Goal: Information Seeking & Learning: Understand process/instructions

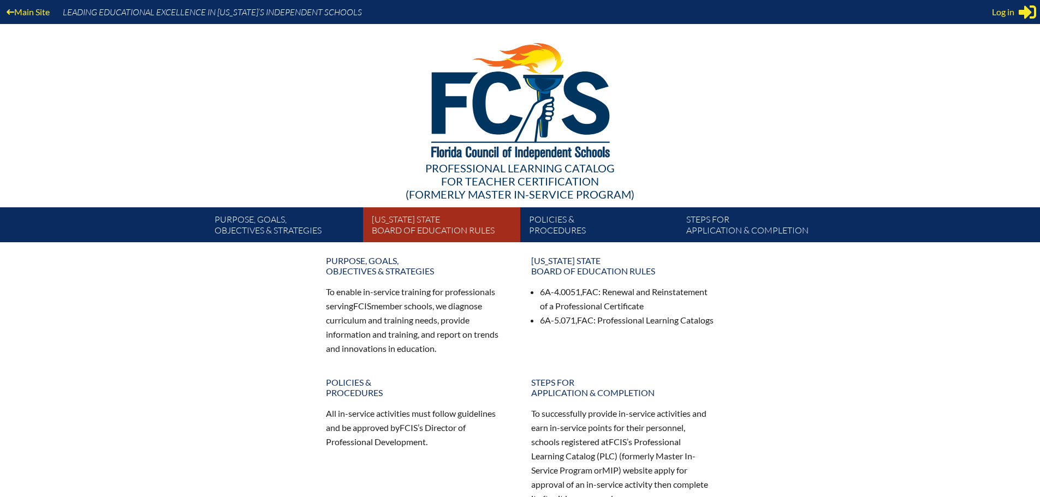
click at [385, 227] on link "[US_STATE] State Board of Education rules" at bounding box center [445, 227] width 157 height 31
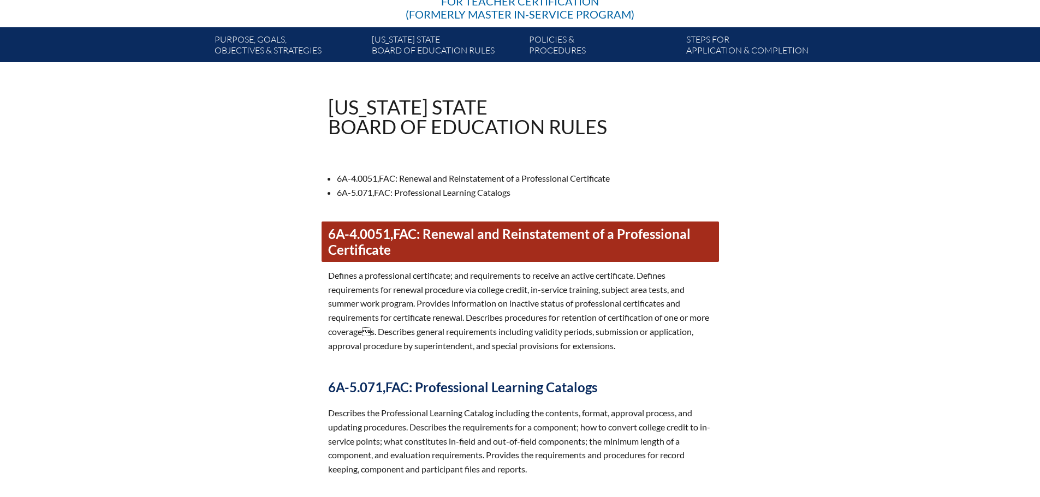
scroll to position [179, 0]
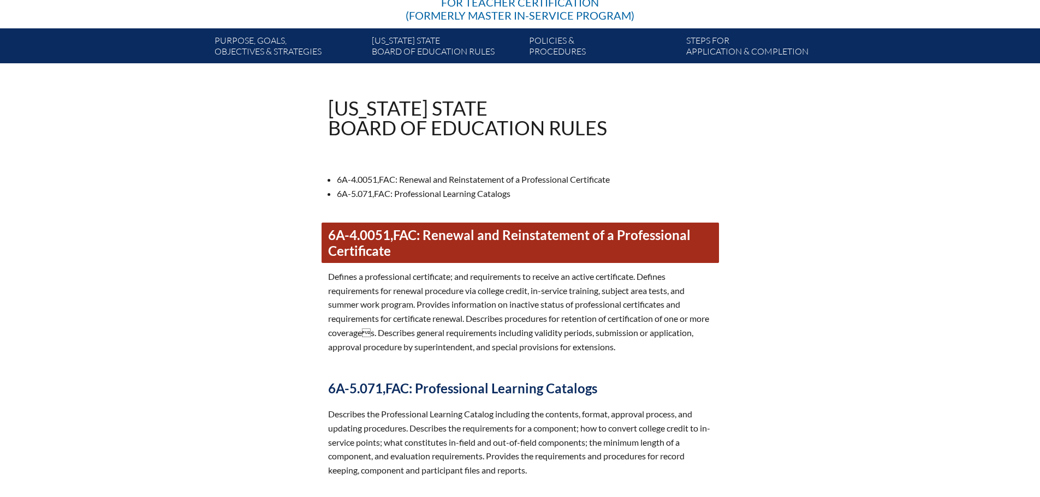
click at [465, 234] on link "6A-4.0051, FAC : Renewal and Reinstatement of a Professional Certificate" at bounding box center [519, 243] width 397 height 40
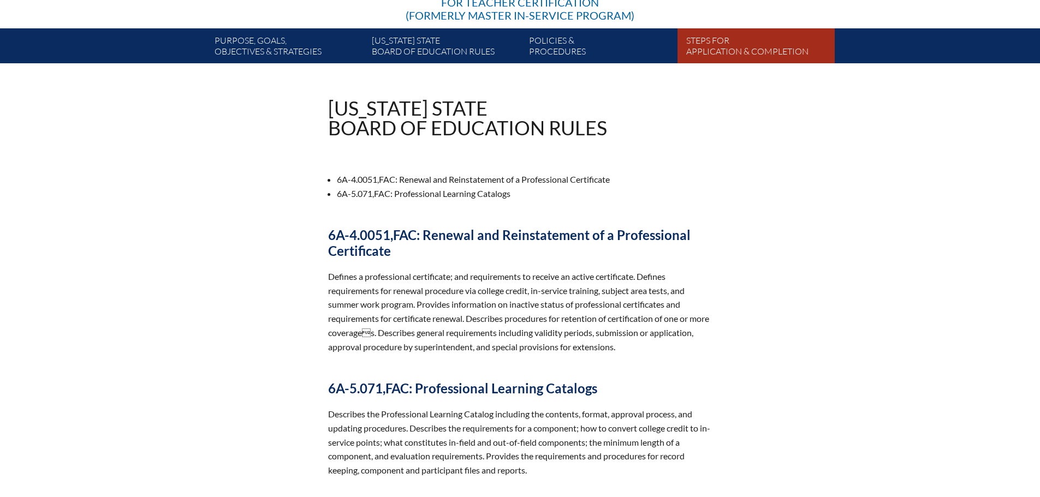
click at [732, 48] on link "Steps for application & completion" at bounding box center [760, 48] width 157 height 31
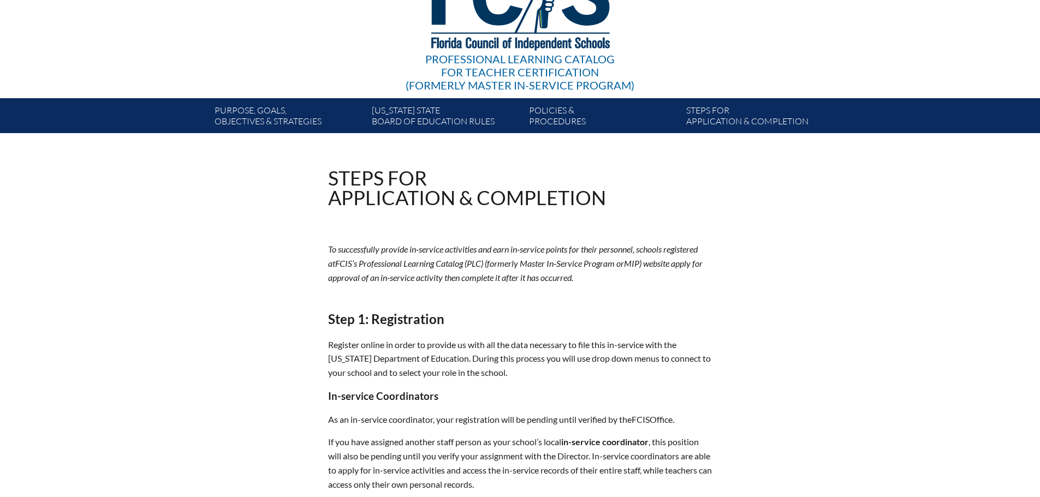
scroll to position [55, 0]
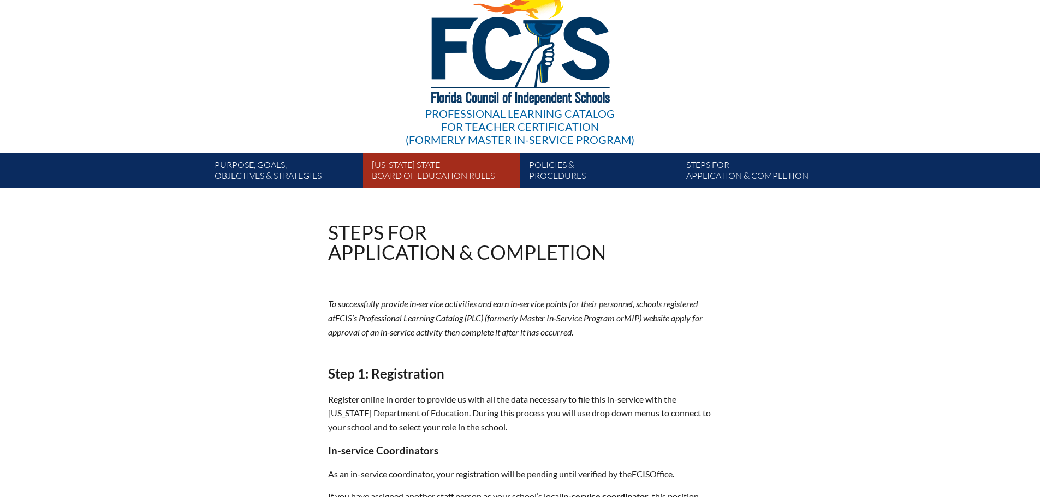
click at [401, 169] on link "[US_STATE] State Board of Education rules" at bounding box center [445, 172] width 157 height 31
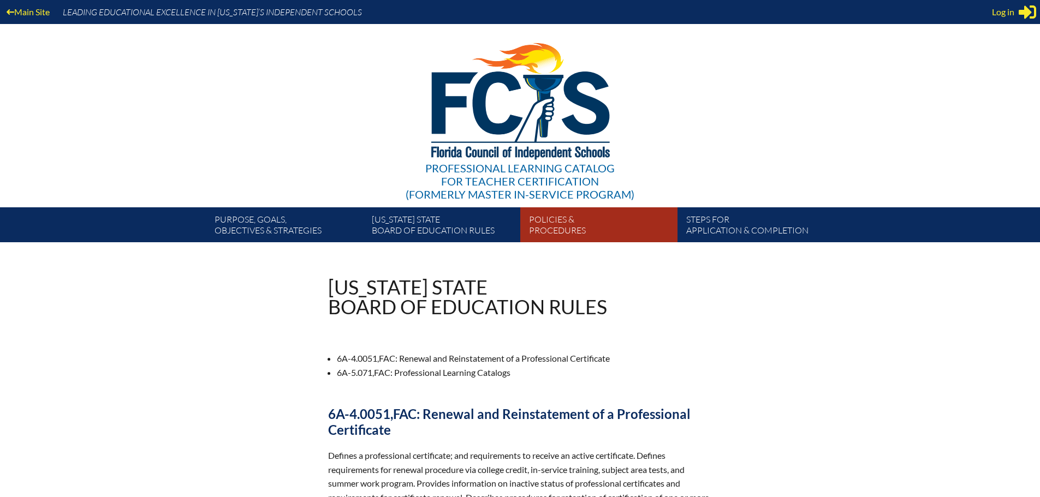
click at [553, 224] on link "Policies & Procedures" at bounding box center [602, 227] width 157 height 31
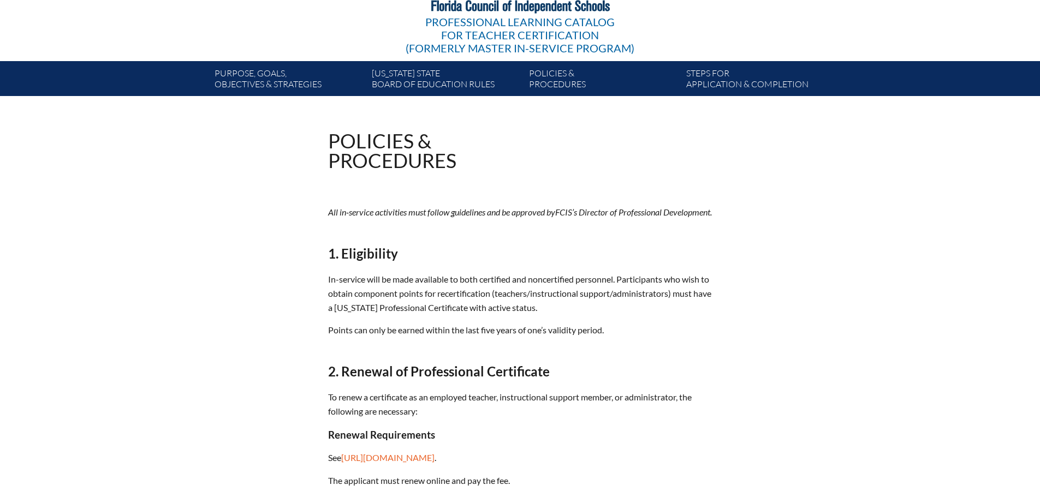
scroll to position [164, 0]
